Goal: Check status: Check status

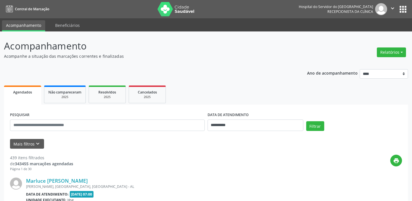
select select "*"
click at [41, 142] on button "Mais filtros keyboard_arrow_down" at bounding box center [27, 144] width 34 height 10
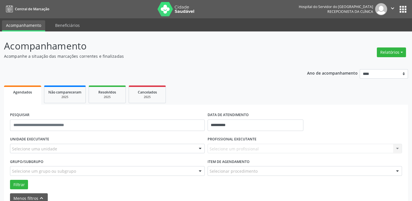
click at [80, 148] on div "Selecione uma unidade" at bounding box center [107, 149] width 195 height 10
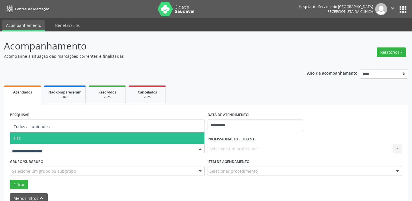
click at [79, 140] on span "Hse" at bounding box center [107, 137] width 194 height 11
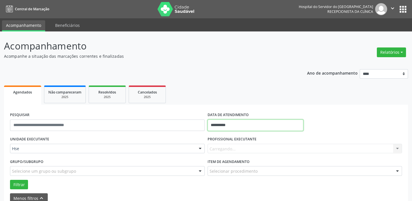
click at [225, 123] on input "**********" at bounding box center [256, 125] width 96 height 11
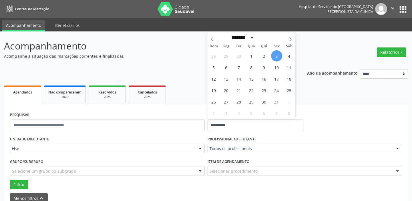
click at [277, 55] on span "3" at bounding box center [276, 55] width 11 height 11
type input "**********"
click at [279, 53] on span "3" at bounding box center [276, 55] width 11 height 11
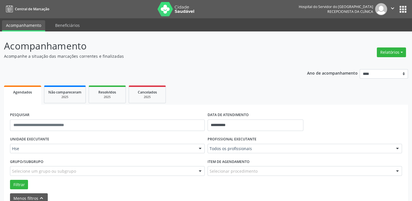
click at [279, 53] on p "Acompanhe a situação das marcações correntes e finalizadas" at bounding box center [145, 56] width 283 height 6
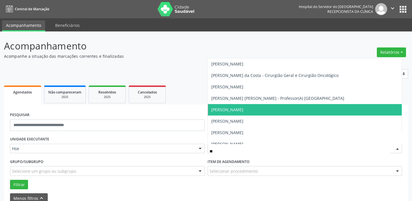
type input "***"
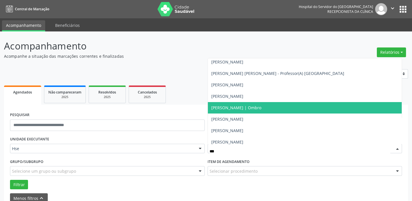
scroll to position [26, 0]
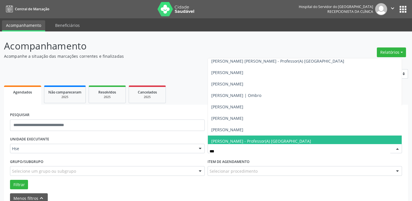
click at [255, 138] on span "[PERSON_NAME] - Professor(A) [GEOGRAPHIC_DATA]" at bounding box center [261, 140] width 100 height 5
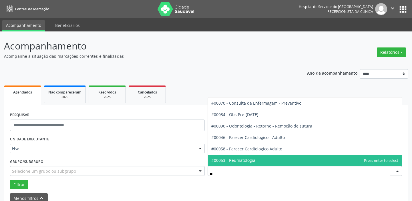
type input "***"
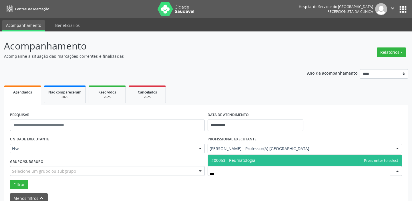
click at [259, 159] on span "#00053 - Reumatologia" at bounding box center [305, 160] width 194 height 11
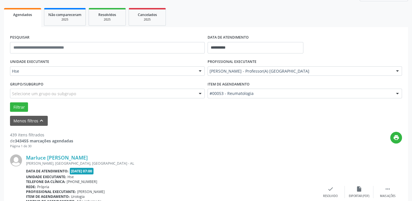
scroll to position [78, 0]
click at [17, 106] on button "Filtrar" at bounding box center [19, 107] width 18 height 10
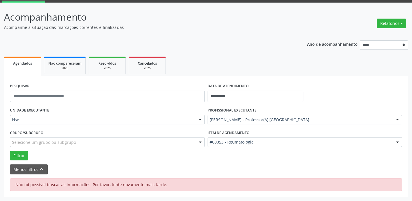
scroll to position [29, 0]
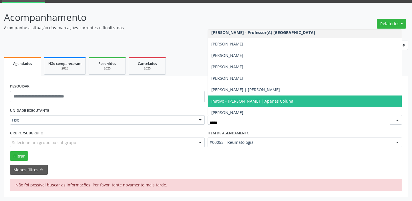
type input "******"
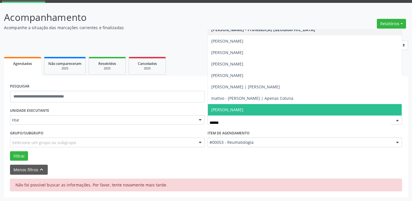
scroll to position [0, 0]
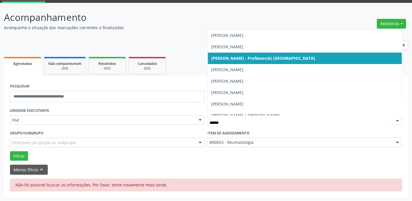
click at [290, 57] on span "[PERSON_NAME] - Professor(A) [GEOGRAPHIC_DATA]" at bounding box center [263, 57] width 104 height 5
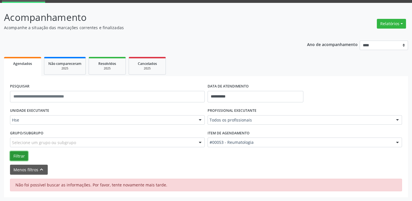
click at [18, 158] on button "Filtrar" at bounding box center [19, 156] width 18 height 10
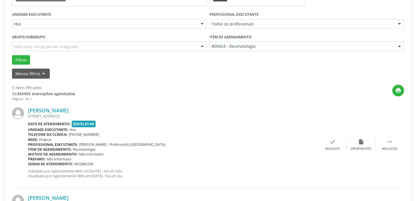
scroll to position [132, 0]
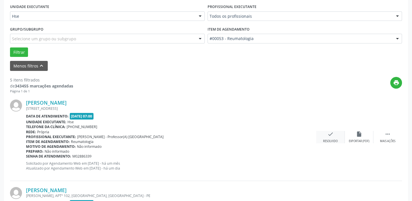
click at [332, 135] on icon "check" at bounding box center [331, 134] width 6 height 6
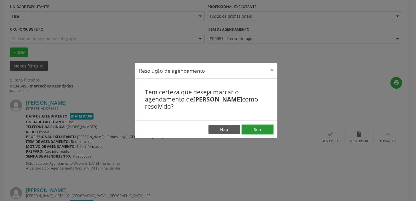
click at [264, 132] on button "Sim" at bounding box center [257, 130] width 31 height 10
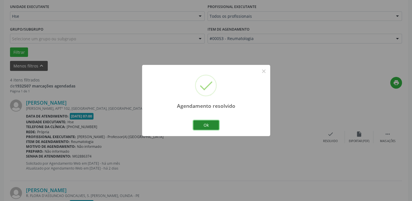
click at [211, 127] on button "Ok" at bounding box center [206, 125] width 26 height 10
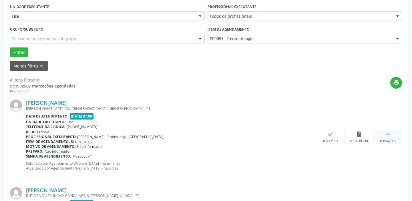
click at [386, 134] on icon "" at bounding box center [388, 134] width 6 height 6
click at [358, 136] on icon "alarm_off" at bounding box center [359, 134] width 6 height 6
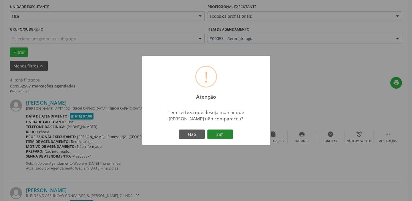
click at [225, 131] on button "Sim" at bounding box center [220, 135] width 26 height 10
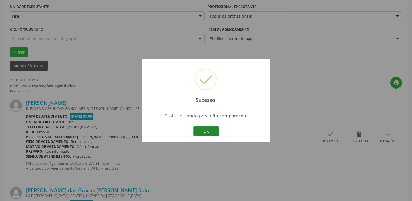
click at [210, 132] on button "OK" at bounding box center [206, 131] width 26 height 10
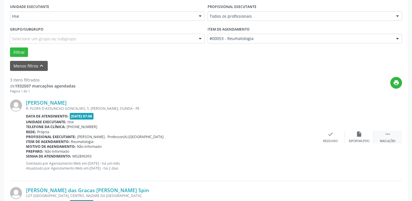
click at [389, 139] on div "Mais ações" at bounding box center [387, 141] width 15 height 4
click at [363, 136] on div "alarm_off Não compareceu" at bounding box center [359, 137] width 29 height 12
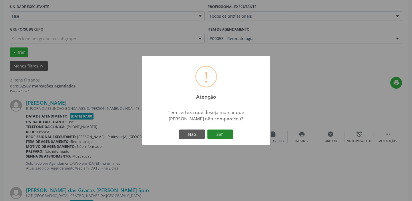
click at [217, 134] on button "Sim" at bounding box center [220, 135] width 26 height 10
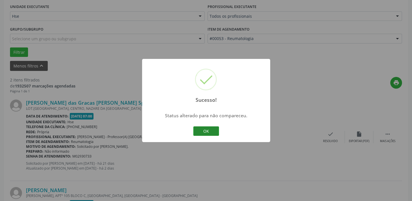
click at [214, 132] on button "OK" at bounding box center [206, 131] width 26 height 10
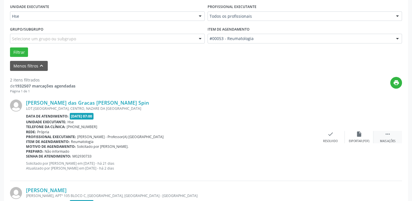
click at [393, 135] on div " Mais ações" at bounding box center [388, 137] width 29 height 12
click at [366, 137] on div "alarm_off Não compareceu" at bounding box center [359, 137] width 29 height 12
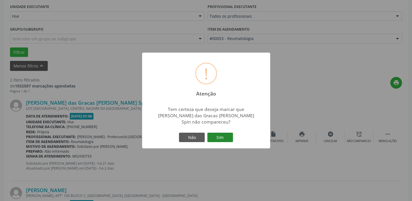
click at [226, 137] on button "Sim" at bounding box center [220, 138] width 26 height 10
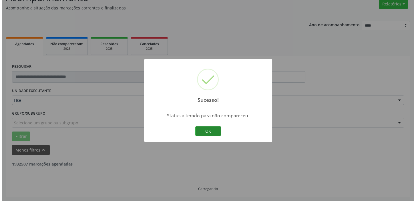
scroll to position [122, 0]
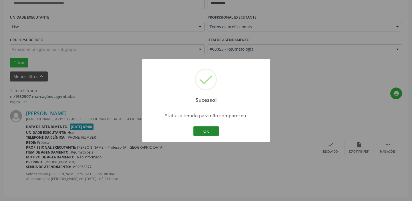
click at [206, 128] on button "OK" at bounding box center [206, 131] width 26 height 10
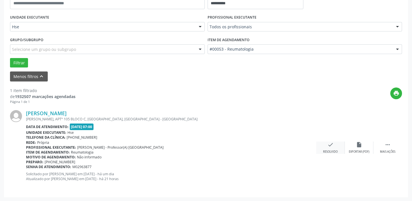
click at [328, 148] on div "check Resolvido" at bounding box center [330, 148] width 29 height 12
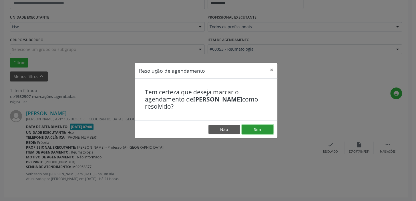
click at [261, 129] on button "Sim" at bounding box center [257, 130] width 31 height 10
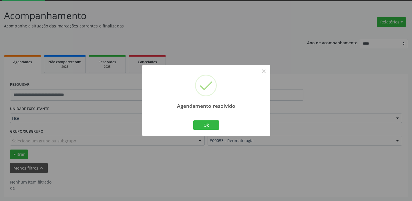
scroll to position [30, 0]
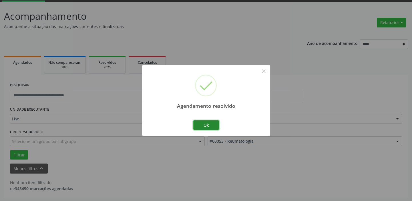
click at [213, 125] on button "Ok" at bounding box center [206, 125] width 26 height 10
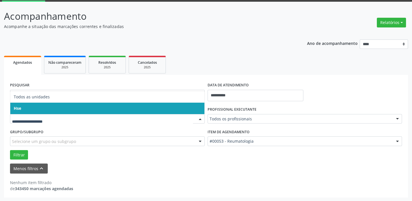
click at [103, 106] on span "Hse" at bounding box center [107, 108] width 194 height 11
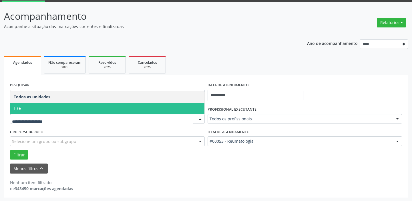
click at [86, 104] on span "Hse" at bounding box center [107, 108] width 194 height 11
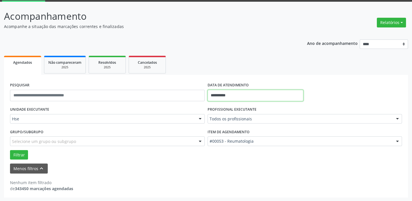
click at [241, 95] on input "**********" at bounding box center [256, 95] width 96 height 11
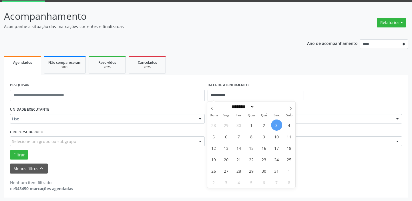
click at [279, 124] on span "3" at bounding box center [276, 125] width 11 height 11
type input "**********"
click at [279, 124] on span "3" at bounding box center [276, 125] width 11 height 11
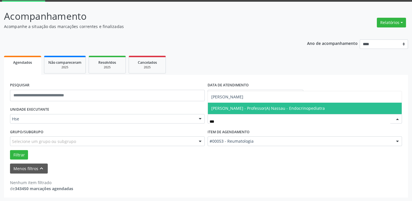
type input "****"
click at [282, 107] on span "[PERSON_NAME]" at bounding box center [305, 108] width 194 height 11
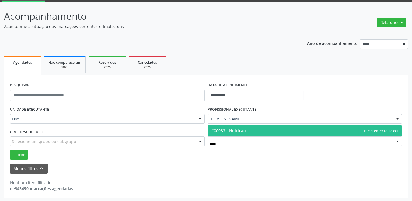
type input "*****"
click at [305, 127] on span "#00033 - Nutricao" at bounding box center [305, 130] width 194 height 11
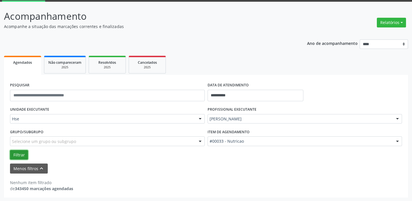
click at [20, 154] on button "Filtrar" at bounding box center [19, 155] width 18 height 10
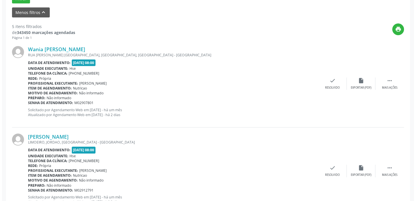
scroll to position [212, 0]
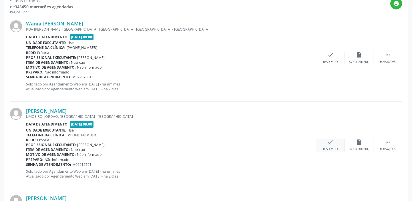
click at [329, 139] on icon "check" at bounding box center [331, 142] width 6 height 6
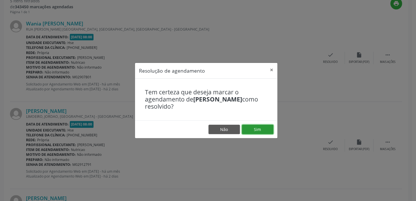
click at [269, 131] on button "Sim" at bounding box center [257, 130] width 31 height 10
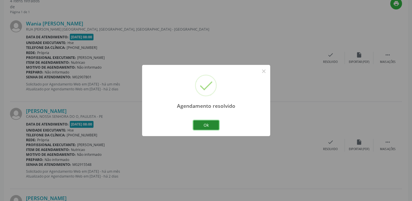
click at [213, 124] on button "Ok" at bounding box center [206, 125] width 26 height 10
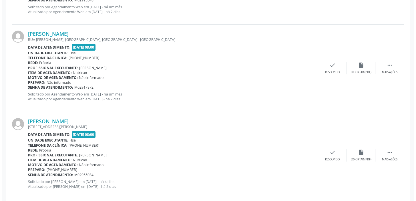
scroll to position [383, 0]
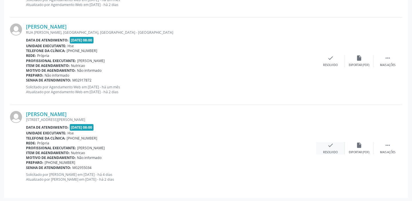
click at [332, 146] on icon "check" at bounding box center [331, 145] width 6 height 6
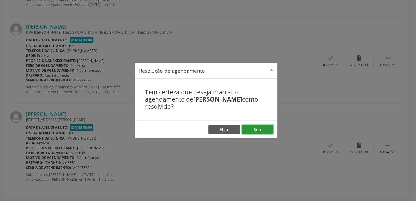
click at [264, 129] on button "Sim" at bounding box center [257, 130] width 31 height 10
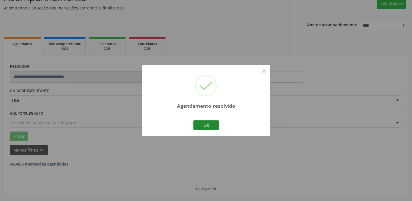
scroll to position [296, 0]
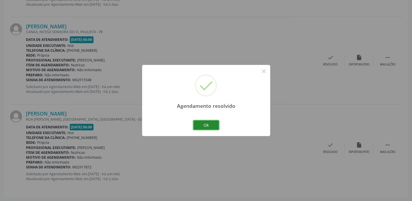
click at [208, 125] on button "Ok" at bounding box center [206, 125] width 26 height 10
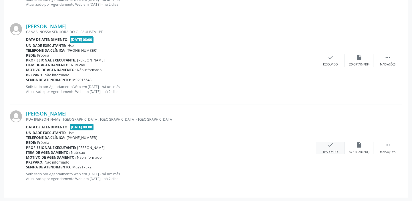
click at [328, 147] on icon "check" at bounding box center [331, 145] width 6 height 6
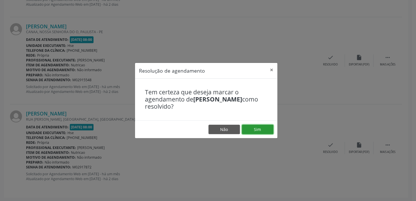
click at [262, 129] on button "Sim" at bounding box center [257, 130] width 31 height 10
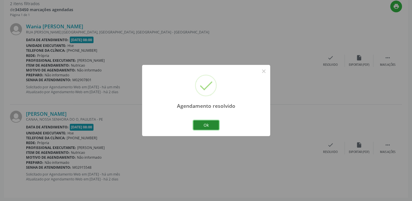
click at [211, 124] on button "Ok" at bounding box center [206, 125] width 26 height 10
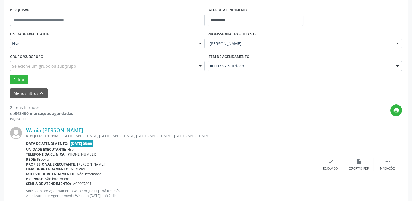
scroll to position [209, 0]
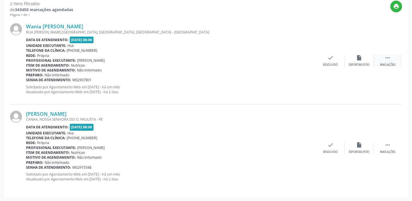
click at [387, 57] on icon "" at bounding box center [388, 58] width 6 height 6
click at [361, 53] on div "Wania [PERSON_NAME] [GEOGRAPHIC_DATA]. [GEOGRAPHIC_DATA], [GEOGRAPHIC_DATA], [G…" at bounding box center [206, 60] width 392 height 87
click at [361, 57] on icon "alarm_off" at bounding box center [359, 58] width 6 height 6
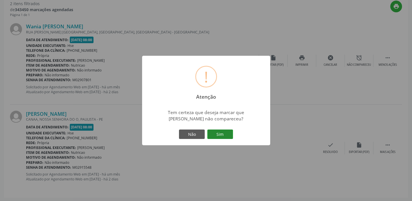
click at [227, 133] on button "Sim" at bounding box center [220, 135] width 26 height 10
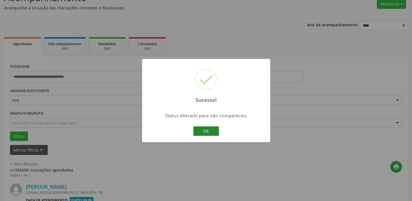
scroll to position [122, 0]
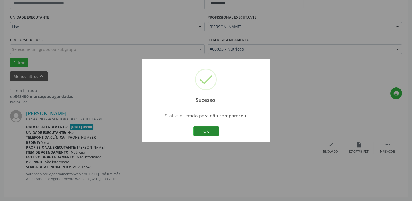
click at [204, 130] on button "OK" at bounding box center [206, 131] width 26 height 10
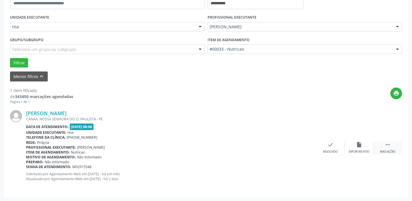
click at [388, 148] on div " Mais ações" at bounding box center [388, 148] width 29 height 12
click at [359, 146] on icon "alarm_off" at bounding box center [359, 145] width 6 height 6
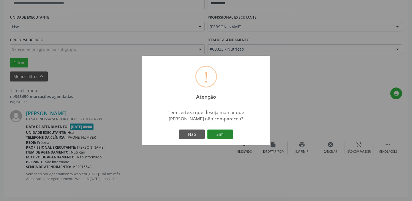
click at [225, 132] on button "Sim" at bounding box center [220, 135] width 26 height 10
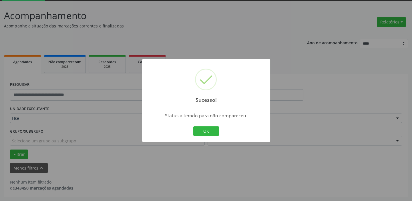
scroll to position [30, 0]
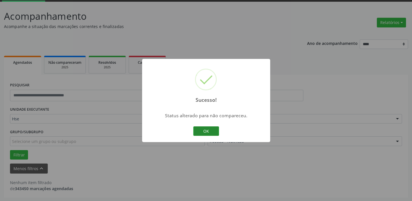
click at [207, 128] on button "OK" at bounding box center [206, 131] width 26 height 10
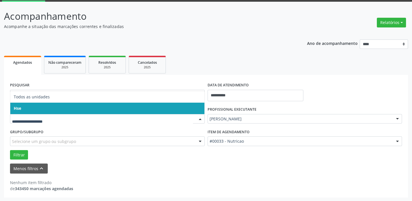
click at [78, 108] on span "Hse" at bounding box center [107, 108] width 194 height 11
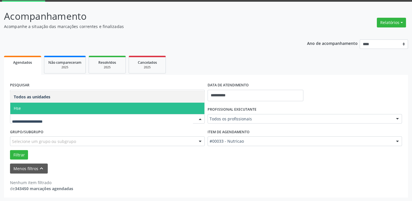
click at [85, 109] on span "Hse" at bounding box center [107, 108] width 194 height 11
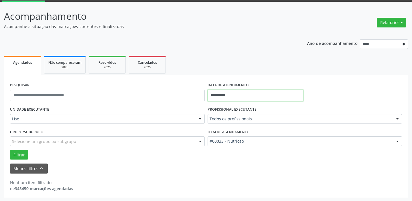
click at [223, 93] on input "**********" at bounding box center [256, 95] width 96 height 11
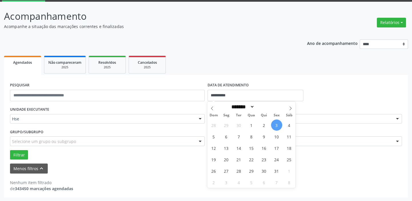
click at [275, 124] on span "3" at bounding box center [276, 125] width 11 height 11
type input "**********"
click at [275, 124] on span "3" at bounding box center [276, 125] width 11 height 11
click at [275, 124] on div "PROFISSIONAL EXECUTANTE Todos os profissionais Todos os profissionais [PERSON_N…" at bounding box center [305, 116] width 198 height 22
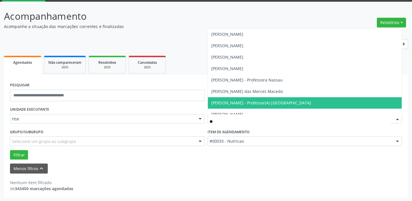
type input "***"
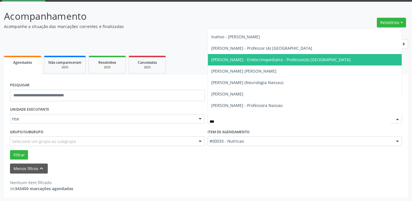
scroll to position [78, 0]
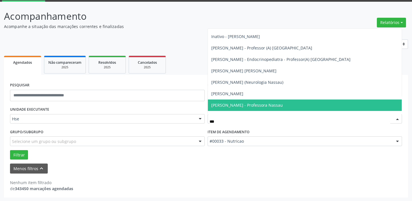
click at [241, 104] on span "[PERSON_NAME] - Professora Nassau" at bounding box center [247, 104] width 72 height 5
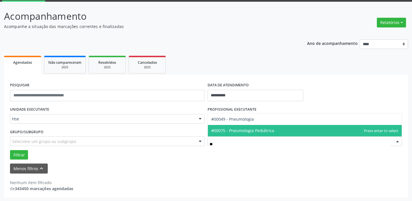
type input "***"
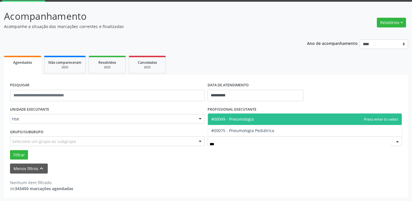
click at [240, 116] on span "#00049 - Pneumologia" at bounding box center [232, 118] width 43 height 5
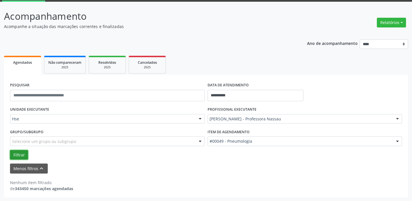
click at [17, 157] on button "Filtrar" at bounding box center [19, 155] width 18 height 10
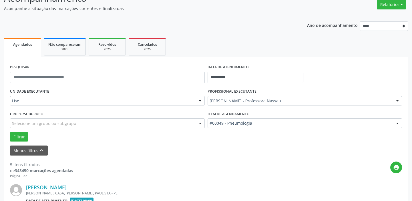
scroll to position [0, 0]
